Goal: Find specific page/section: Find specific page/section

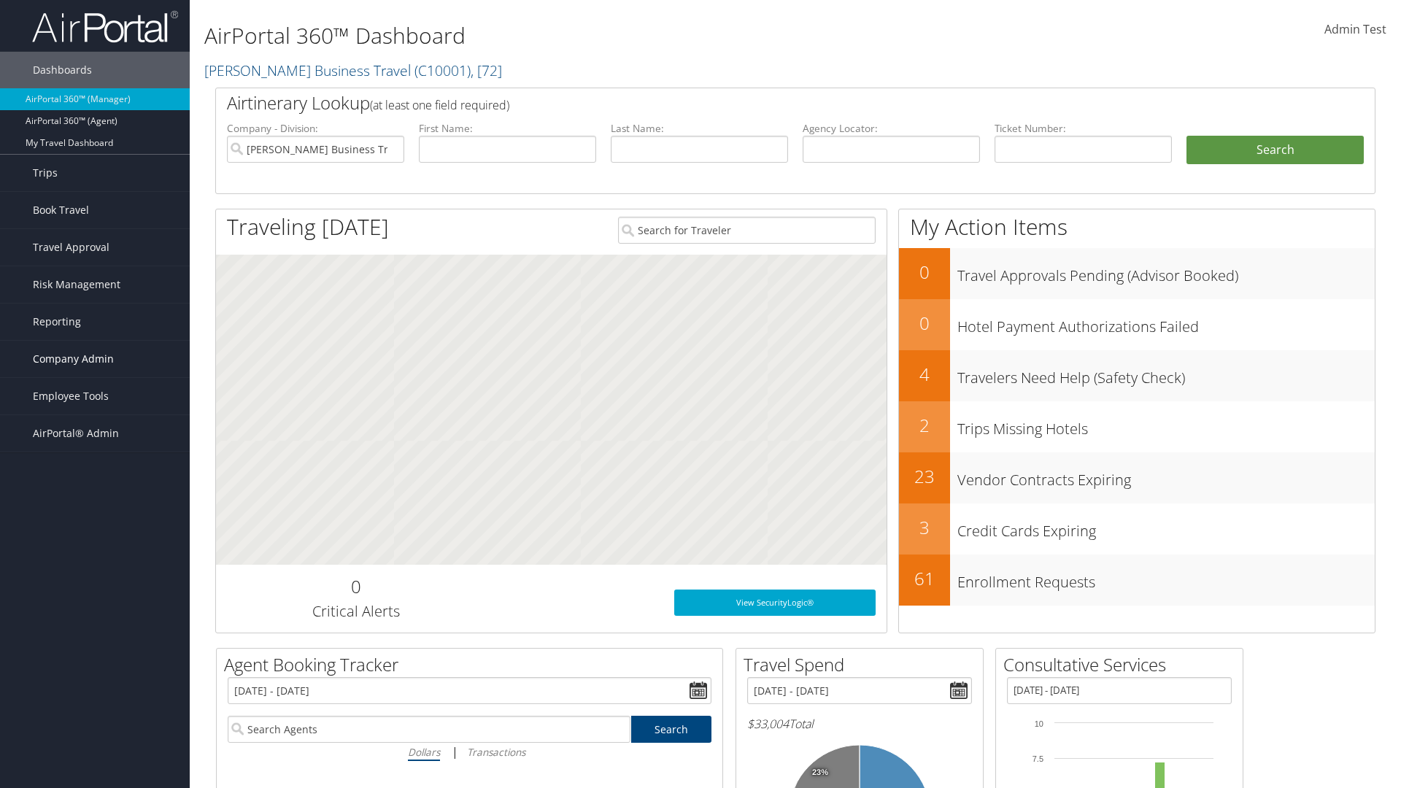
click at [95, 359] on span "Company Admin" at bounding box center [73, 359] width 81 height 36
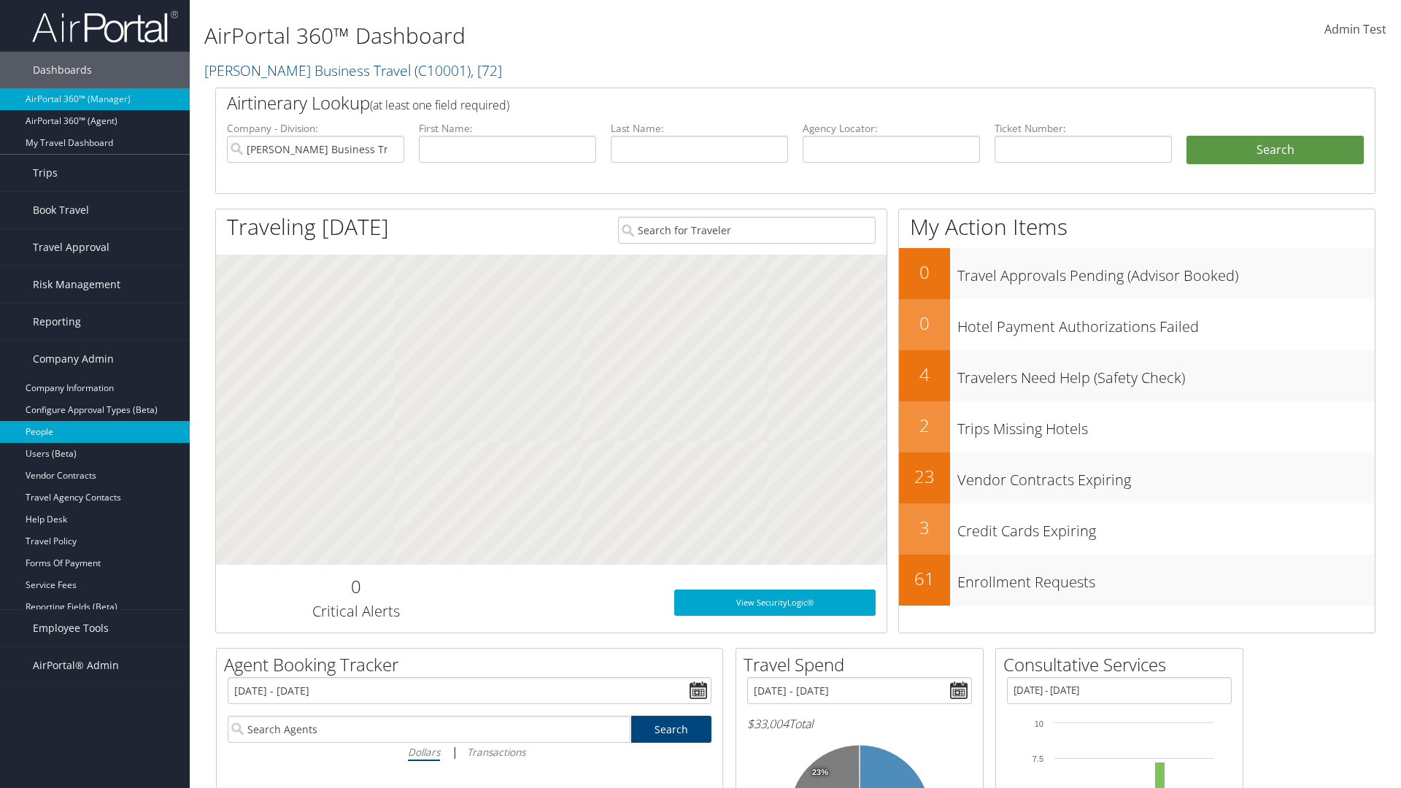
click at [95, 432] on link "People" at bounding box center [95, 432] width 190 height 22
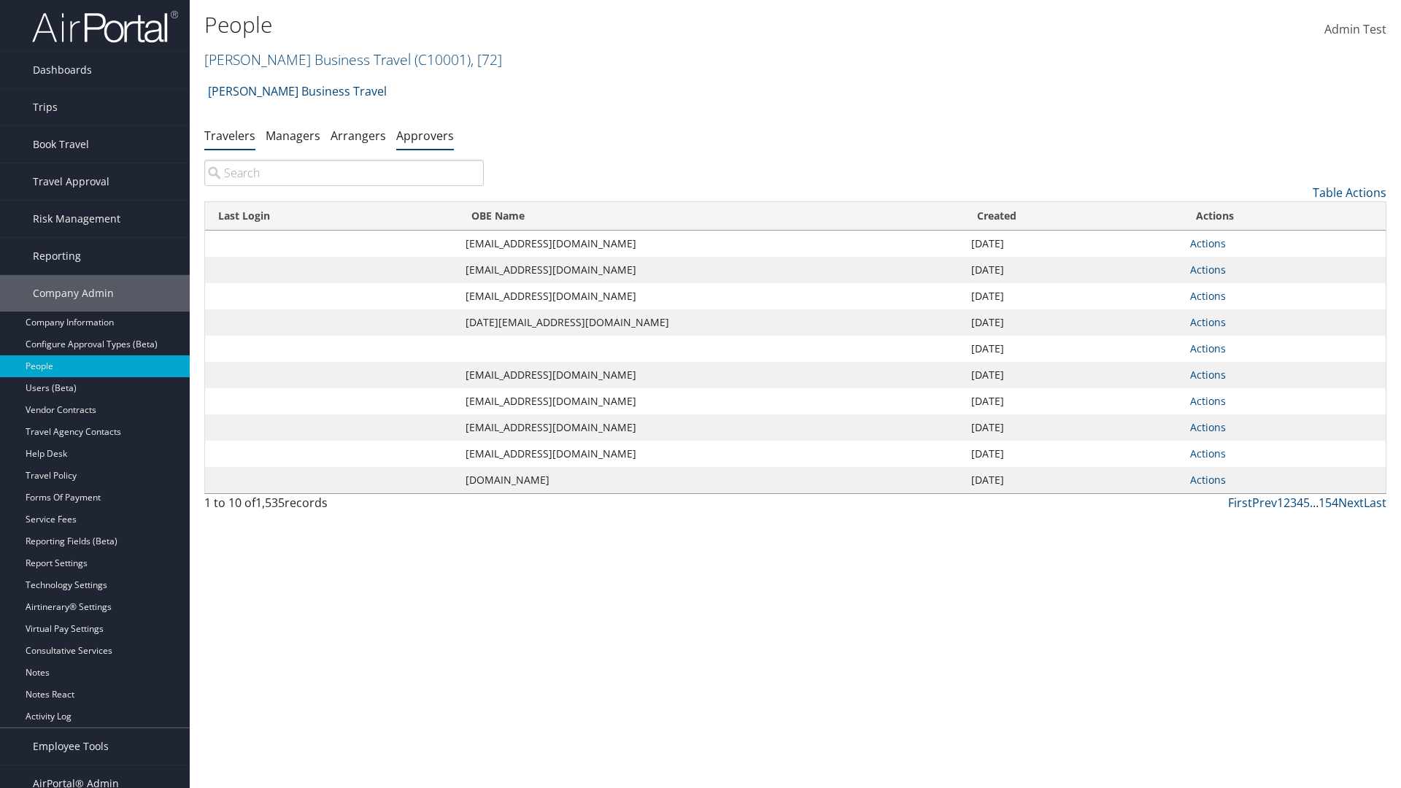
click at [425, 135] on link "Approvers" at bounding box center [425, 136] width 58 height 16
